Goal: Information Seeking & Learning: Check status

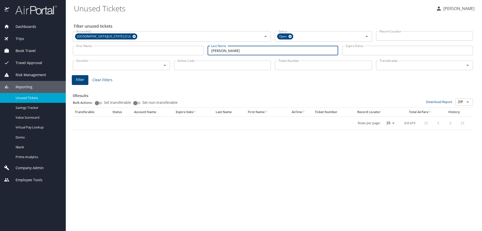
drag, startPoint x: 226, startPoint y: 47, endPoint x: 207, endPoint y: 49, distance: 18.6
click at [207, 49] on div "Last Name Steck Last Name" at bounding box center [273, 51] width 135 height 18
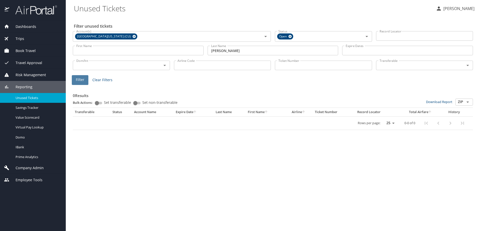
click at [85, 78] on button "Filter" at bounding box center [80, 80] width 17 height 10
click at [291, 36] on icon at bounding box center [290, 36] width 3 height 3
click at [83, 76] on button "Filter" at bounding box center [80, 80] width 17 height 10
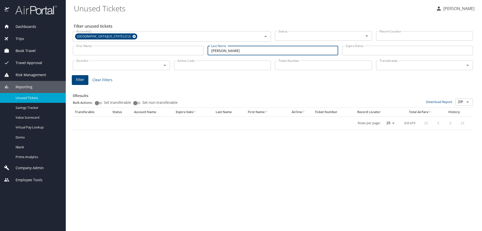
click at [221, 51] on input "Fogelman" at bounding box center [273, 51] width 131 height 10
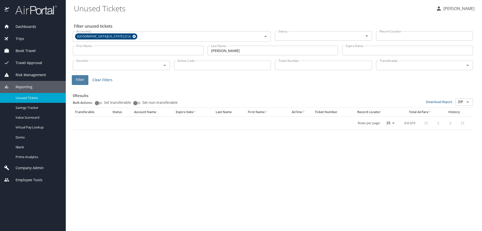
click at [83, 83] on button "Filter" at bounding box center [80, 80] width 17 height 10
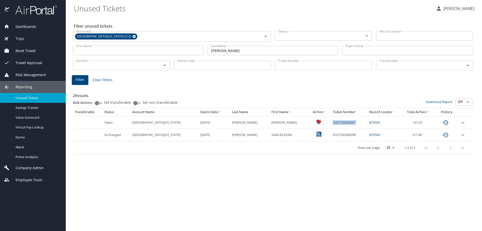
drag, startPoint x: 346, startPoint y: 121, endPoint x: 319, endPoint y: 123, distance: 26.5
click at [331, 123] on td "5267230360057" at bounding box center [349, 122] width 36 height 12
copy td "5267230360057"
click at [81, 79] on span "Filter" at bounding box center [80, 80] width 9 height 6
click at [82, 78] on span "Filter" at bounding box center [80, 80] width 9 height 6
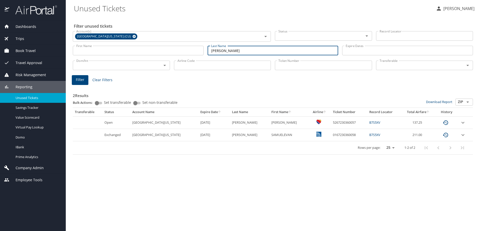
drag, startPoint x: 237, startPoint y: 51, endPoint x: 208, endPoint y: 51, distance: 28.9
click at [208, 51] on input "Fogleman" at bounding box center [273, 51] width 131 height 10
click at [81, 80] on span "Filter" at bounding box center [80, 80] width 9 height 6
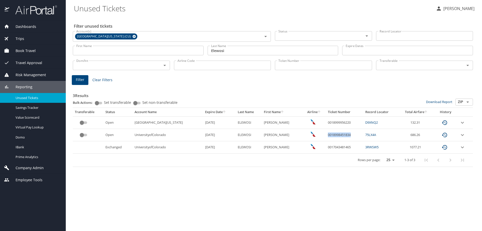
drag, startPoint x: 349, startPoint y: 135, endPoint x: 321, endPoint y: 135, distance: 28.1
click at [326, 135] on td "0018998451834" at bounding box center [345, 135] width 38 height 12
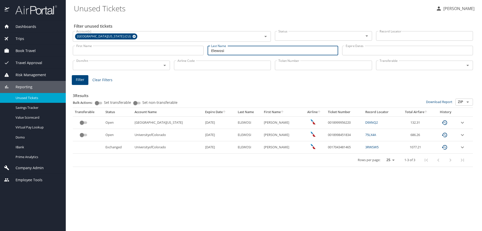
drag, startPoint x: 233, startPoint y: 51, endPoint x: 206, endPoint y: 52, distance: 27.4
click at [206, 52] on div "Last Name Elewosi Last Name" at bounding box center [273, 51] width 135 height 18
type input "Fogleman"
click at [81, 82] on span "Filter" at bounding box center [80, 80] width 9 height 6
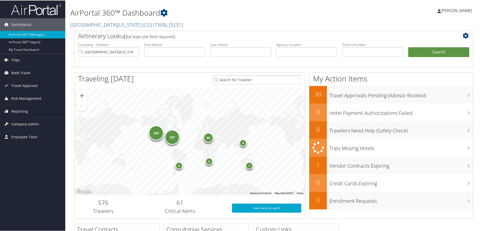
click at [23, 60] on link "Trips" at bounding box center [32, 59] width 65 height 13
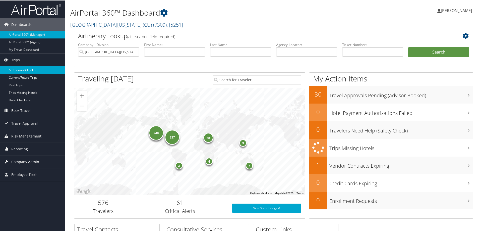
click at [25, 70] on link "Airtinerary® Lookup" at bounding box center [32, 70] width 65 height 8
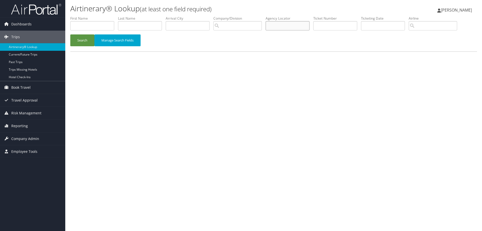
click at [307, 28] on input "text" at bounding box center [288, 25] width 44 height 9
type input "B7S5XV"
click at [82, 36] on button "Search" at bounding box center [82, 40] width 24 height 12
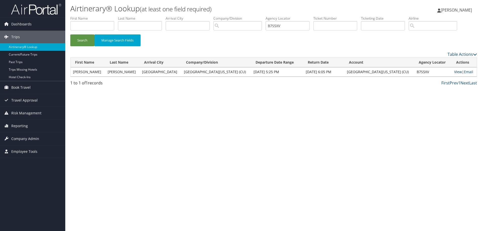
click at [454, 72] on link "View" at bounding box center [458, 71] width 8 height 5
